Goal: Task Accomplishment & Management: Manage account settings

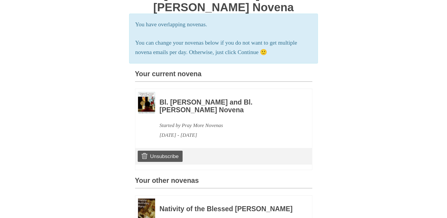
scroll to position [148, 0]
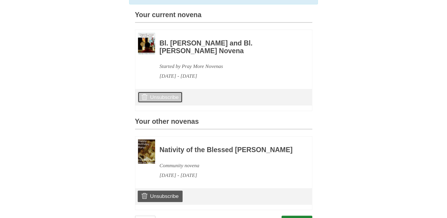
click at [158, 100] on link "Unsubscribe" at bounding box center [160, 97] width 45 height 11
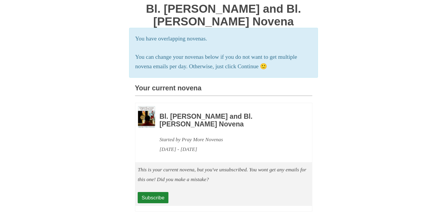
scroll to position [89, 0]
